Goal: Find specific page/section: Find specific page/section

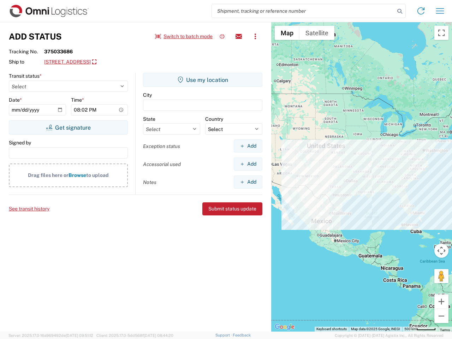
click at [303, 11] on input "search" at bounding box center [303, 10] width 183 height 13
click at [399, 11] on icon at bounding box center [400, 11] width 10 height 10
click at [421, 11] on icon at bounding box center [420, 10] width 11 height 11
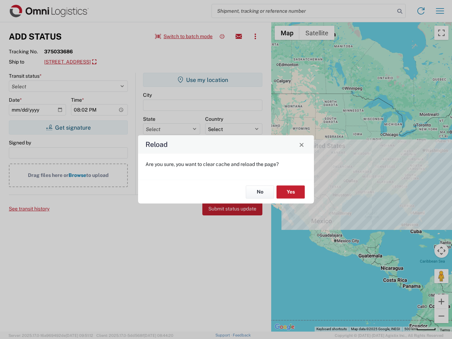
click at [440, 11] on div "Reload Are you sure, you want to clear cache and reload the page? No Yes" at bounding box center [226, 169] width 452 height 339
click at [184, 36] on div "Reload Are you sure, you want to clear cache and reload the page? No Yes" at bounding box center [226, 169] width 452 height 339
click at [222, 36] on div "Reload Are you sure, you want to clear cache and reload the page? No Yes" at bounding box center [226, 169] width 452 height 339
click at [239, 36] on div "Reload Are you sure, you want to clear cache and reload the page? No Yes" at bounding box center [226, 169] width 452 height 339
click at [255, 36] on div "Reload Are you sure, you want to clear cache and reload the page? No Yes" at bounding box center [226, 169] width 452 height 339
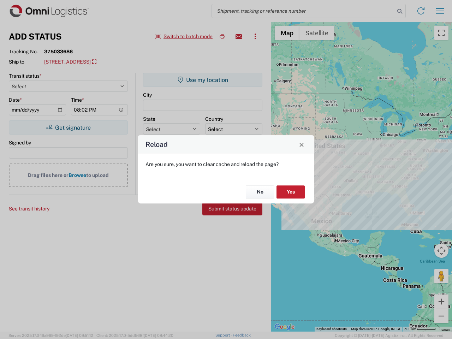
click at [109, 62] on div "Reload Are you sure, you want to clear cache and reload the page? No Yes" at bounding box center [226, 169] width 452 height 339
click at [68, 127] on div "Reload Are you sure, you want to clear cache and reload the page? No Yes" at bounding box center [226, 169] width 452 height 339
